Goal: Task Accomplishment & Management: Manage account settings

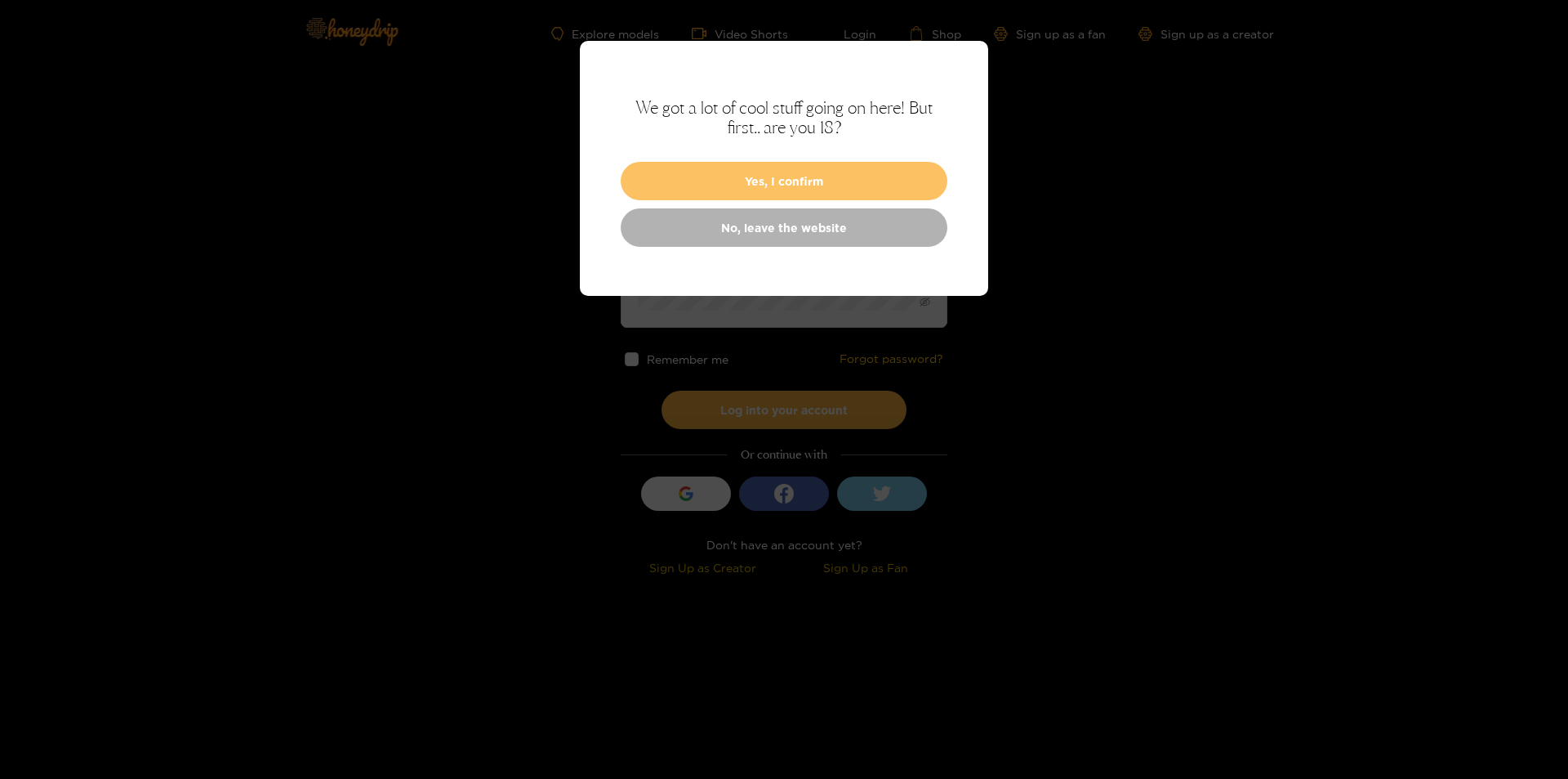
click at [816, 183] on button "Yes, I confirm" at bounding box center [784, 181] width 327 height 39
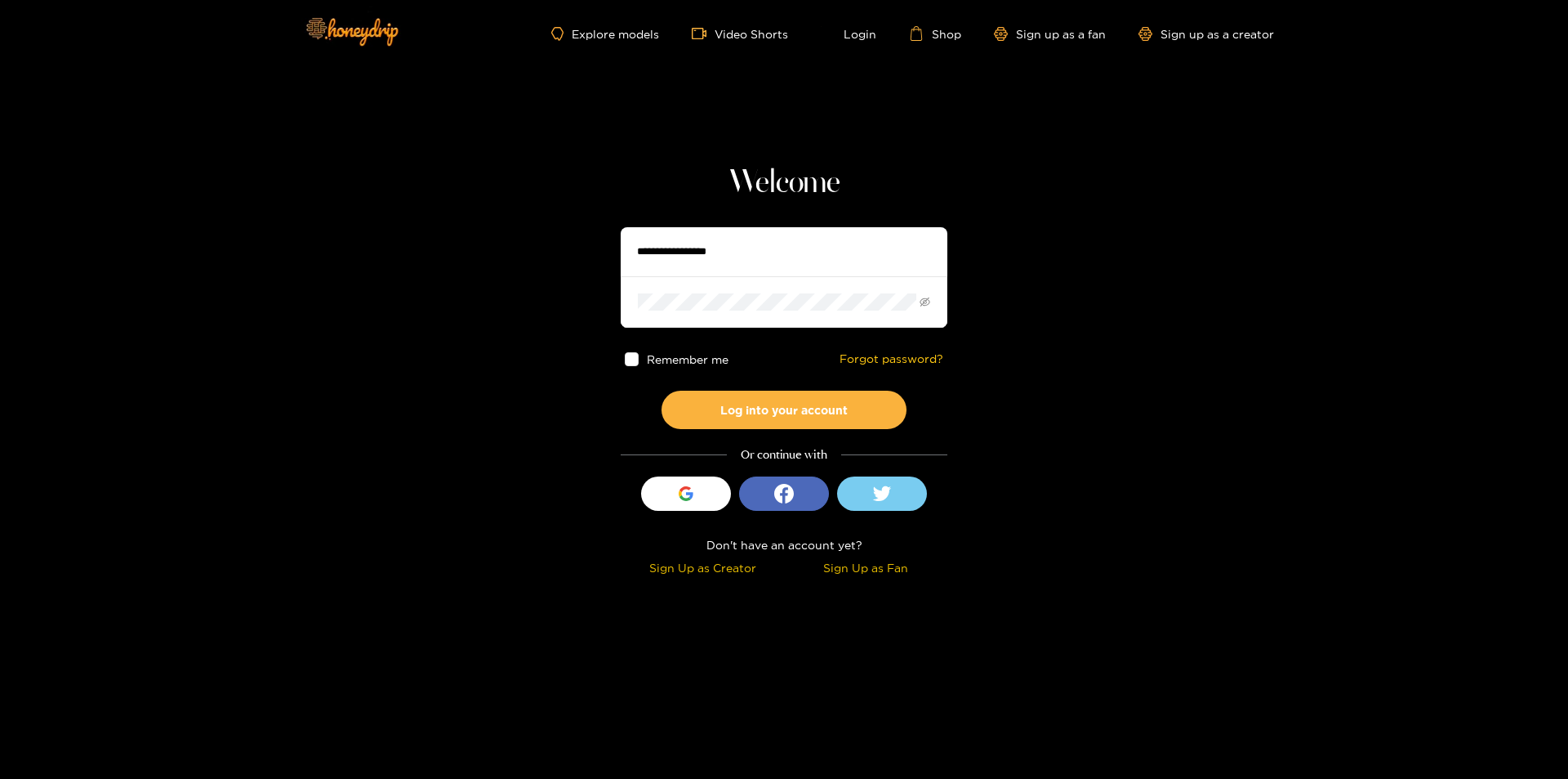
click at [783, 263] on input "text" at bounding box center [784, 252] width 327 height 49
paste input "**********"
type input "**********"
click at [662, 391] on button "Log into your account" at bounding box center [784, 410] width 245 height 39
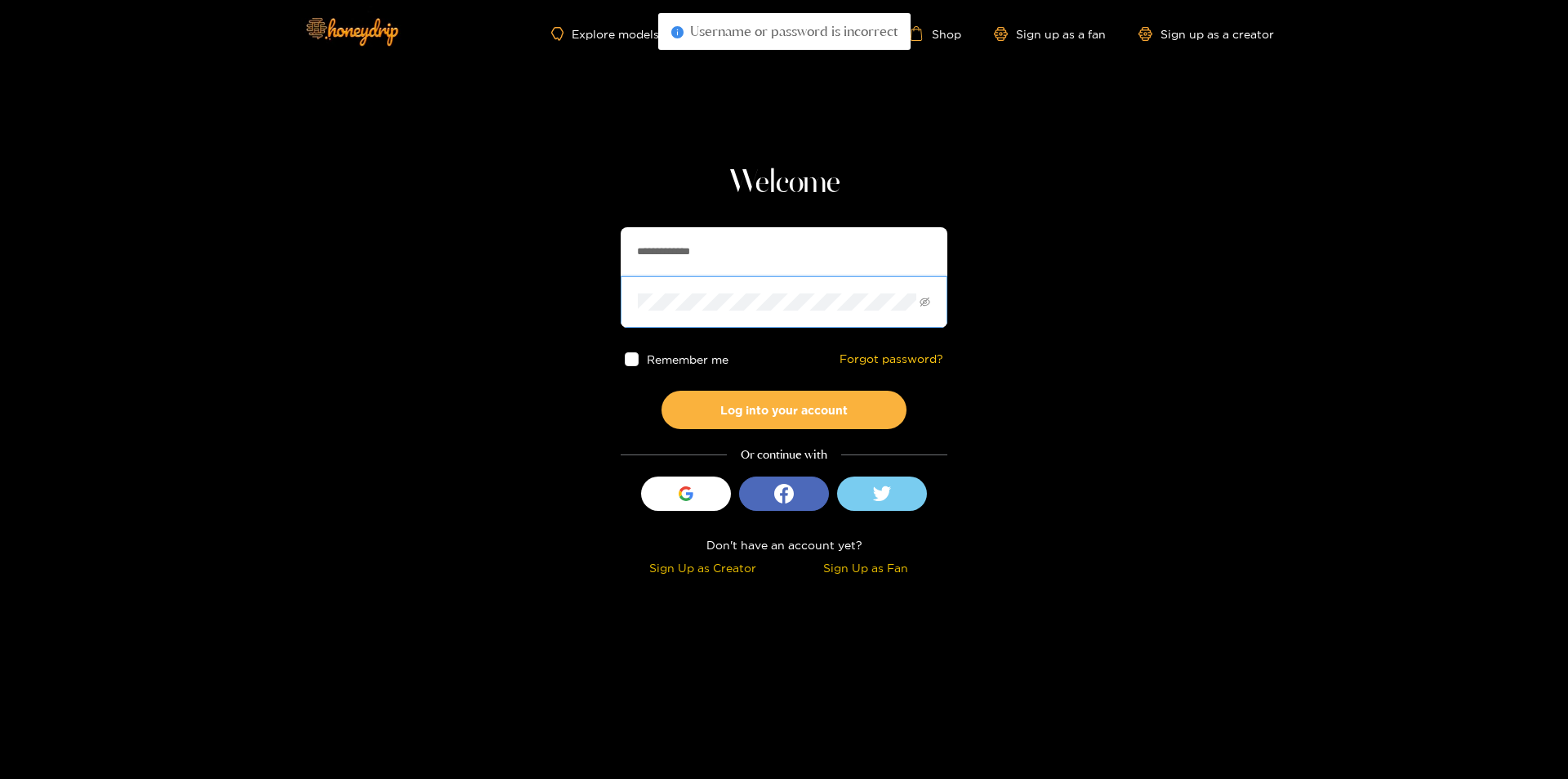
click at [662, 391] on button "Log into your account" at bounding box center [784, 410] width 245 height 39
click at [933, 302] on span at bounding box center [784, 301] width 327 height 51
click at [930, 302] on icon "eye-invisible" at bounding box center [925, 302] width 11 height 9
click at [755, 403] on button "Log into your account" at bounding box center [784, 410] width 245 height 39
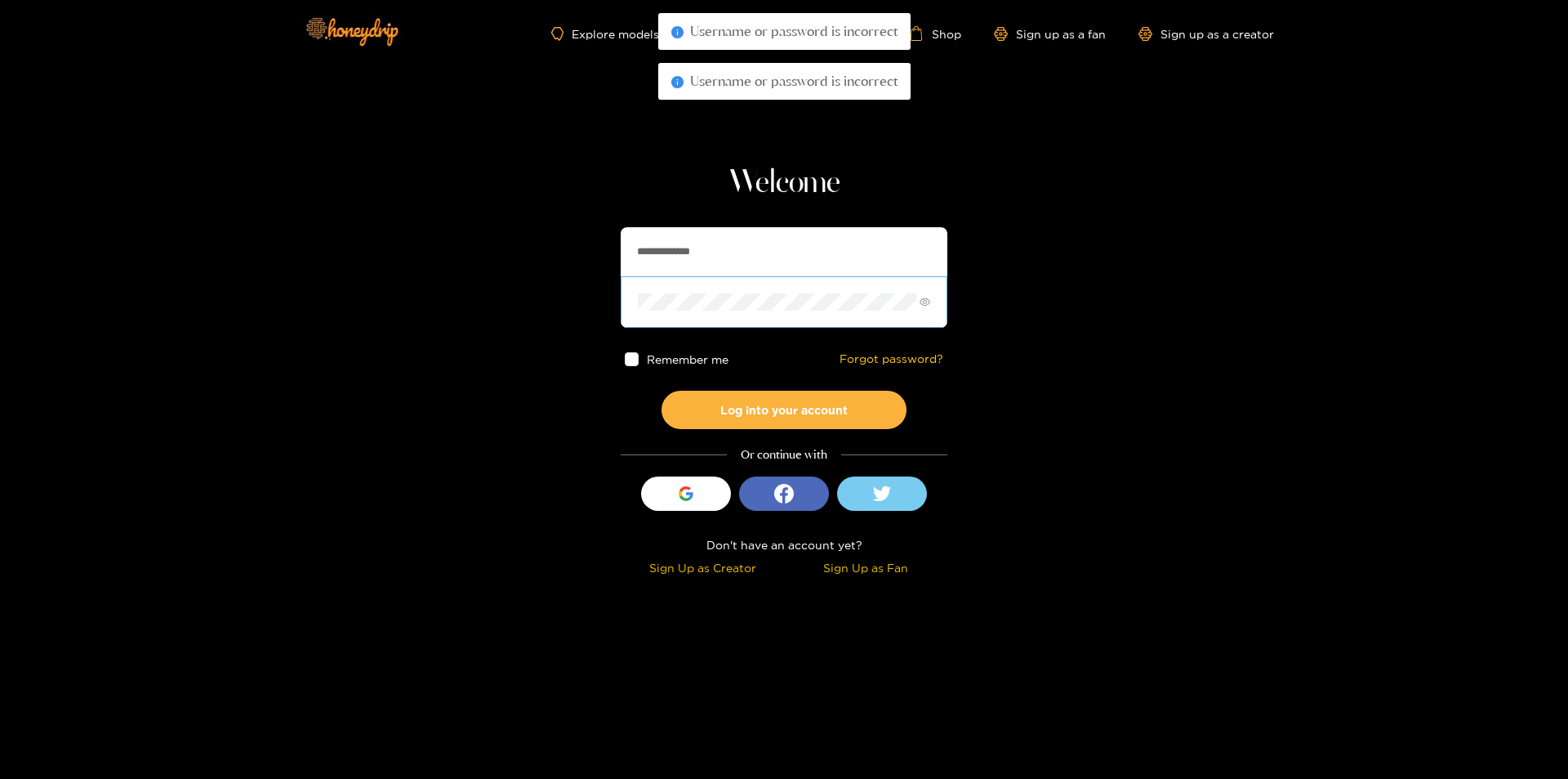
click at [779, 288] on span at bounding box center [784, 301] width 327 height 51
click at [755, 408] on button "Log into your account" at bounding box center [784, 410] width 245 height 39
click at [662, 391] on button "Log into your account" at bounding box center [784, 410] width 245 height 39
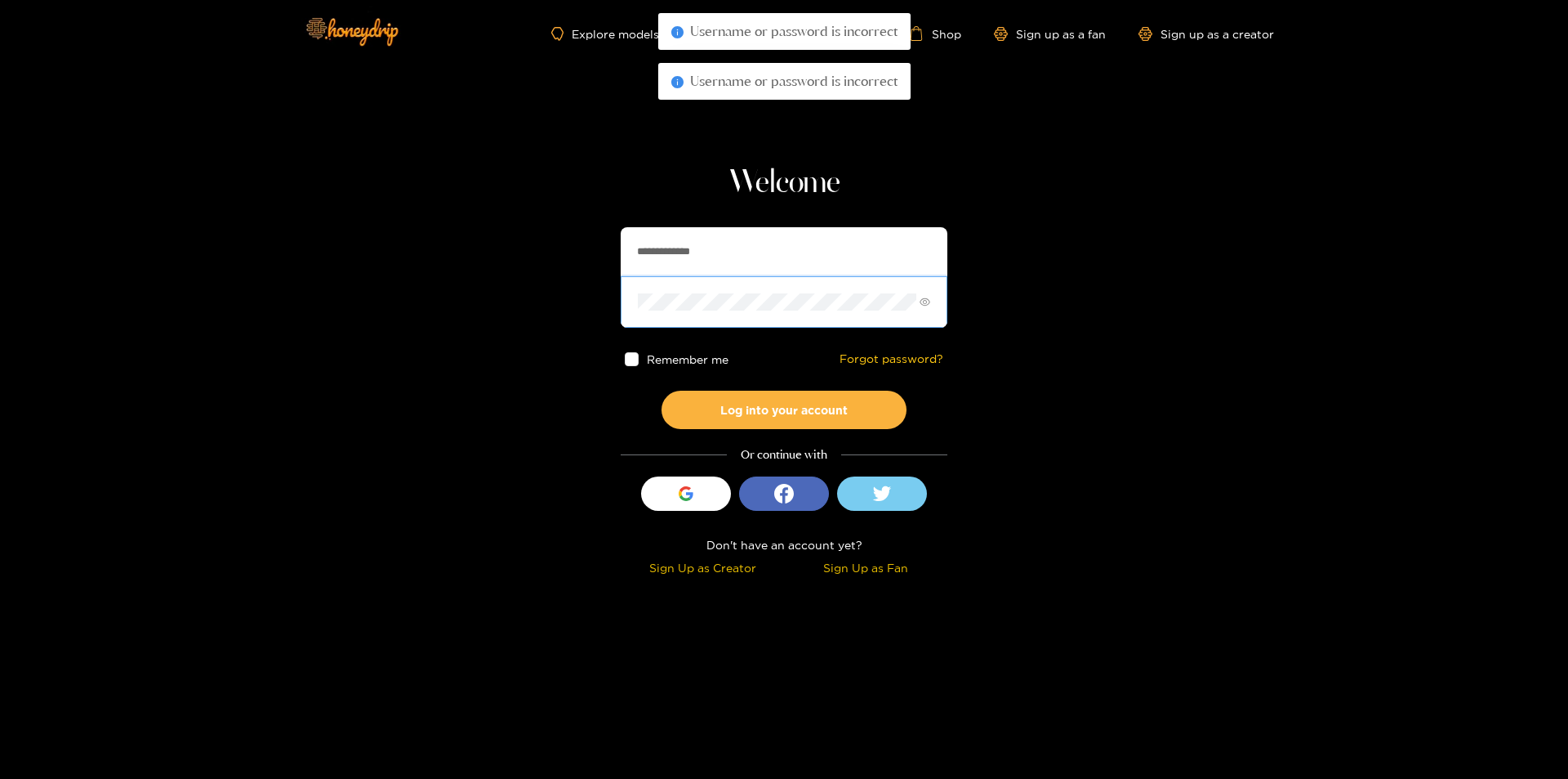
click at [662, 391] on button "Log into your account" at bounding box center [784, 410] width 245 height 39
